Goal: Navigation & Orientation: Find specific page/section

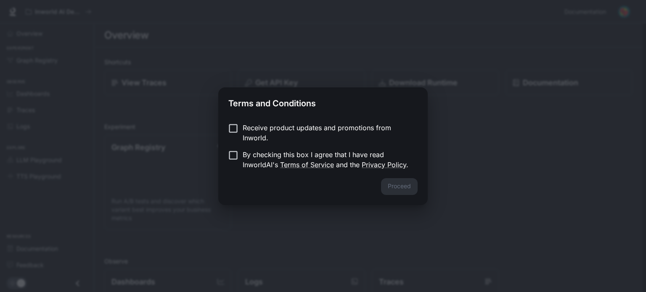
click at [246, 130] on p "Receive product updates and promotions from Inworld." at bounding box center [327, 133] width 168 height 20
click at [407, 188] on button "Proceed" at bounding box center [399, 186] width 37 height 17
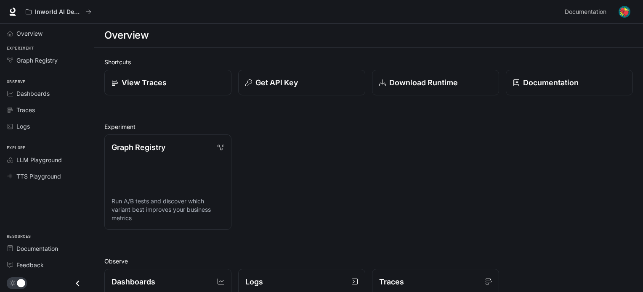
click at [405, 32] on div "Overview" at bounding box center [368, 35] width 528 height 17
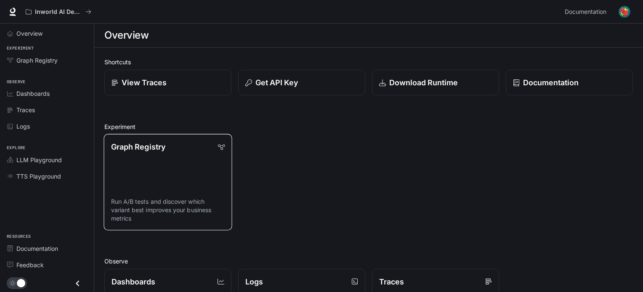
click at [161, 169] on link "Graph Registry Run A/B tests and discover which variant best improves your busi…" at bounding box center [168, 182] width 128 height 96
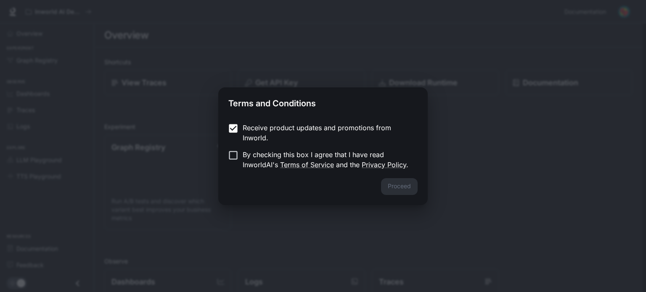
click at [232, 149] on form "Receive product updates and promotions from Inworld. By checking this box I agr…" at bounding box center [322, 146] width 189 height 47
click at [401, 187] on button "Proceed" at bounding box center [399, 186] width 37 height 17
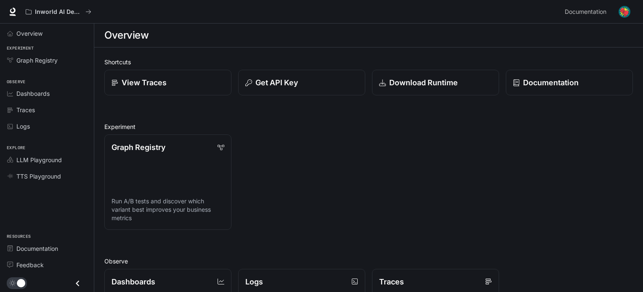
click at [166, 35] on div "Overview" at bounding box center [368, 35] width 528 height 17
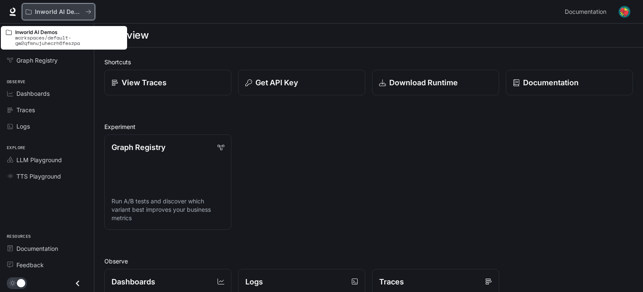
click at [76, 11] on p "Inworld AI Demos" at bounding box center [58, 11] width 47 height 7
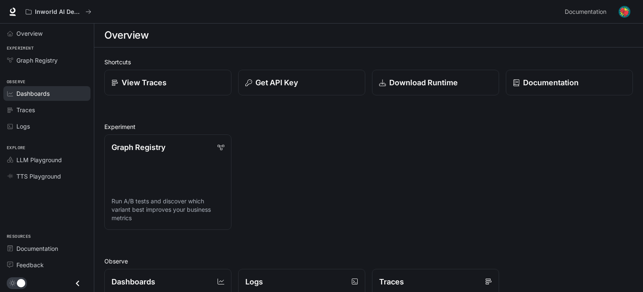
click at [48, 96] on span "Dashboards" at bounding box center [32, 93] width 33 height 9
